Goal: Transaction & Acquisition: Purchase product/service

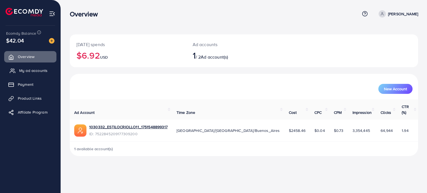
click at [45, 70] on span "My ad accounts" at bounding box center [33, 71] width 28 height 6
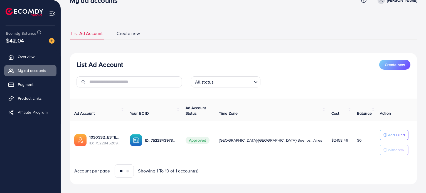
scroll to position [21, 0]
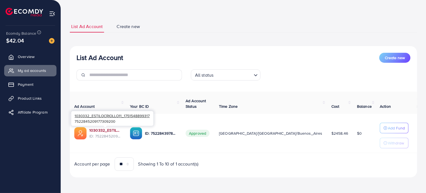
click at [118, 130] on link "1030332_ESTILOCRIOLLO11_1751548899317" at bounding box center [105, 131] width 32 height 6
click at [389, 126] on p "Add Fund" at bounding box center [396, 128] width 17 height 7
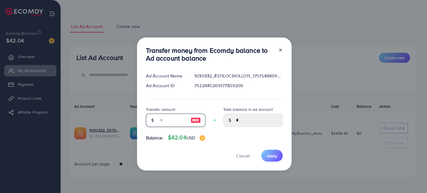
click at [178, 115] on input "number" at bounding box center [173, 120] width 28 height 13
type input "*"
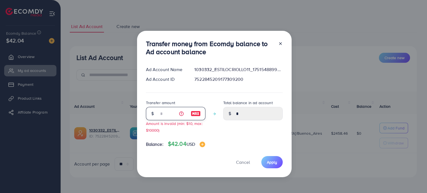
type input "****"
type input "**"
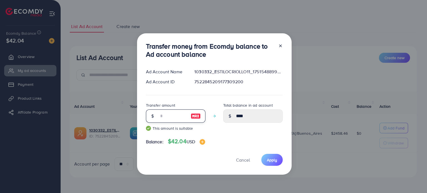
type input "*****"
type input "**"
click at [281, 161] on button "Apply" at bounding box center [271, 160] width 21 height 12
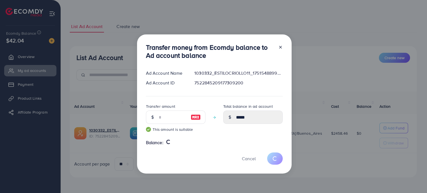
type input "*"
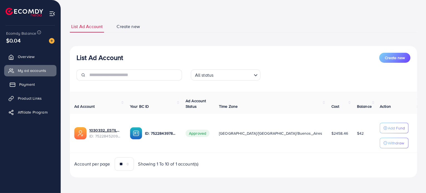
click at [44, 86] on link "Payment" at bounding box center [30, 84] width 52 height 11
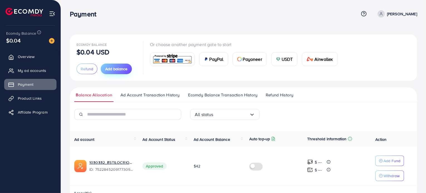
click at [126, 72] on button "Add balance" at bounding box center [116, 69] width 31 height 11
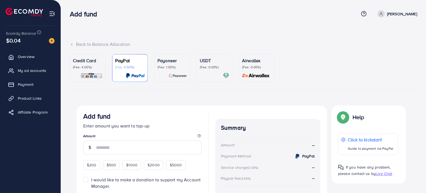
scroll to position [41, 0]
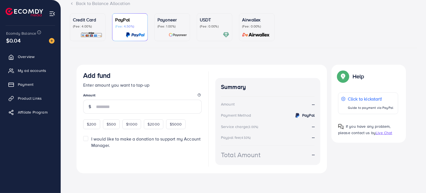
click at [218, 36] on div at bounding box center [214, 35] width 29 height 6
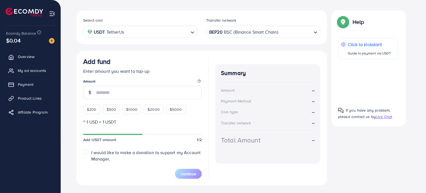
scroll to position [97, 0]
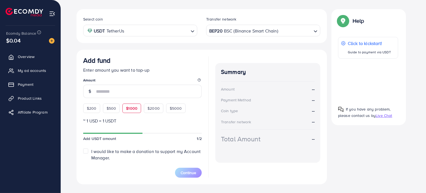
click at [131, 109] on span "$1000" at bounding box center [131, 109] width 11 height 6
type input "****"
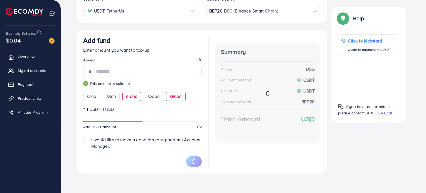
scroll to position [116, 0]
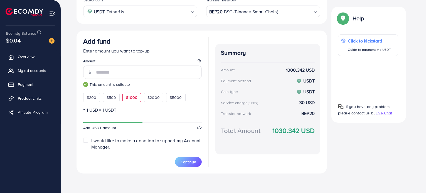
click at [246, 13] on div "BEP20 BSC (Binance Smart Chain)" at bounding box center [260, 11] width 104 height 10
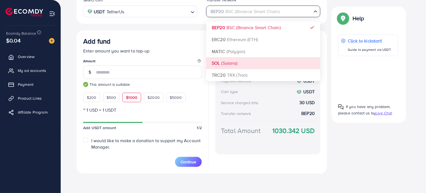
click at [234, 59] on div "Select coin USDT TetherUs Loading... Transfer network BEP20 BSC (Binance Smart …" at bounding box center [201, 82] width 250 height 184
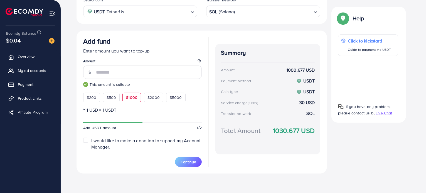
click at [242, 10] on input "Search for option" at bounding box center [274, 11] width 76 height 9
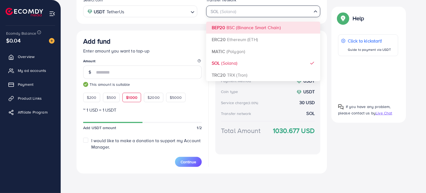
click at [235, 28] on div "Select coin USDT TetherUs Loading... Transfer network SOL (Solana) Loading... B…" at bounding box center [201, 82] width 250 height 184
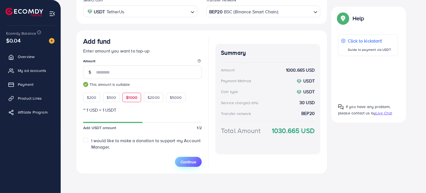
click at [198, 160] on button "Continue" at bounding box center [188, 162] width 27 height 10
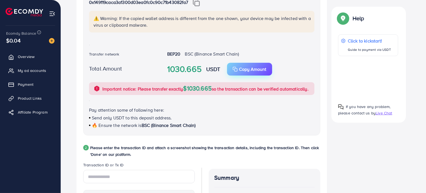
scroll to position [128, 0]
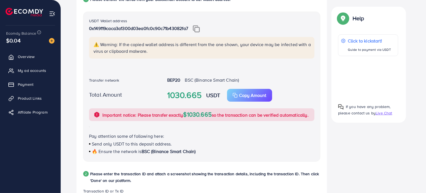
click at [198, 28] on img at bounding box center [196, 28] width 7 height 7
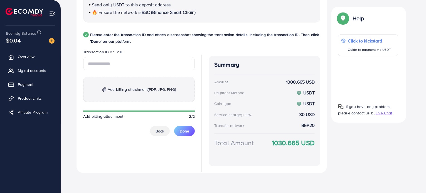
scroll to position [273, 0]
click at [114, 66] on input "text" at bounding box center [139, 63] width 112 height 13
paste input "**********"
type input "**********"
click at [145, 89] on span "Add billing attachment (PDF, JPG, PNG)" at bounding box center [142, 89] width 68 height 7
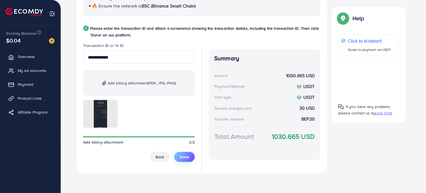
click at [186, 160] on span "Done" at bounding box center [184, 157] width 9 height 6
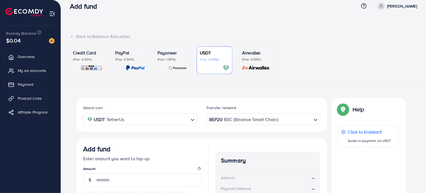
scroll to position [0, 0]
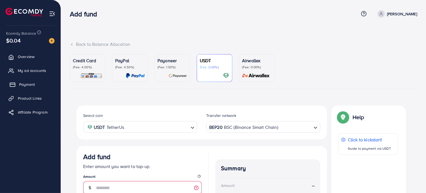
click at [45, 81] on link "Payment" at bounding box center [30, 84] width 52 height 11
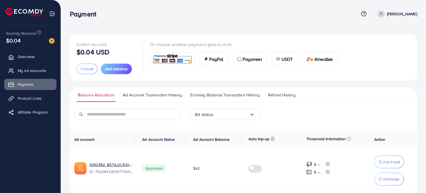
click at [194, 99] on link "Ecomdy Balance Transaction History" at bounding box center [225, 97] width 72 height 10
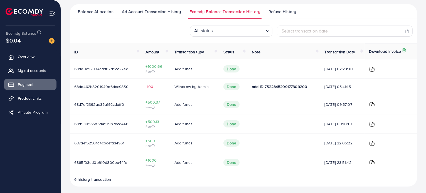
scroll to position [28, 0]
